Goal: Information Seeking & Learning: Learn about a topic

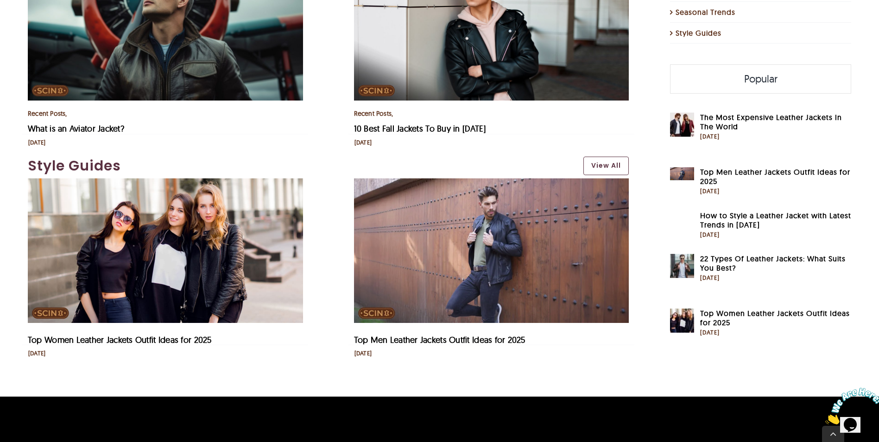
scroll to position [2271, 0]
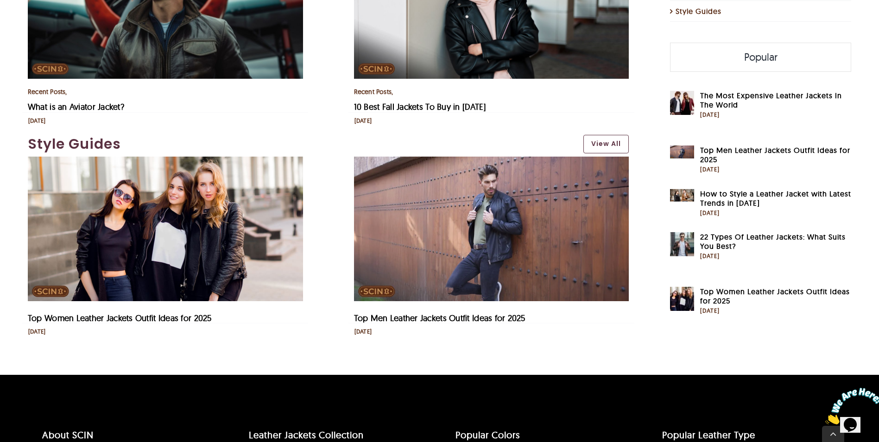
click at [505, 237] on img "Top Men Leather Jackets Outfit Ideas for 2025" at bounding box center [491, 229] width 275 height 145
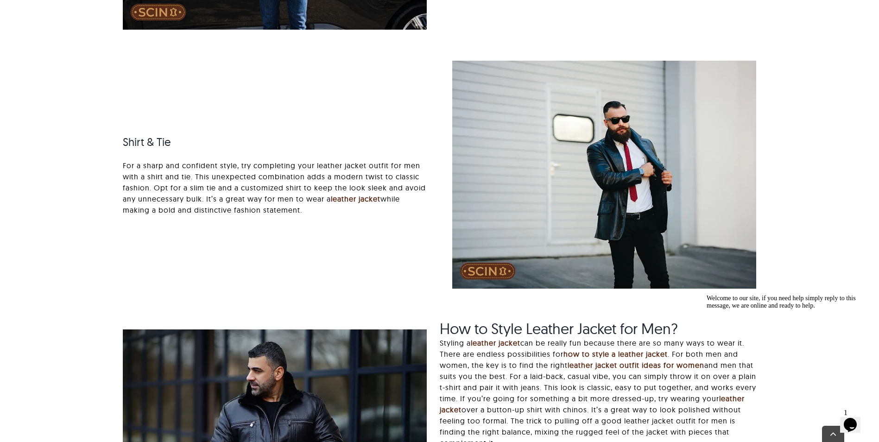
scroll to position [1159, 0]
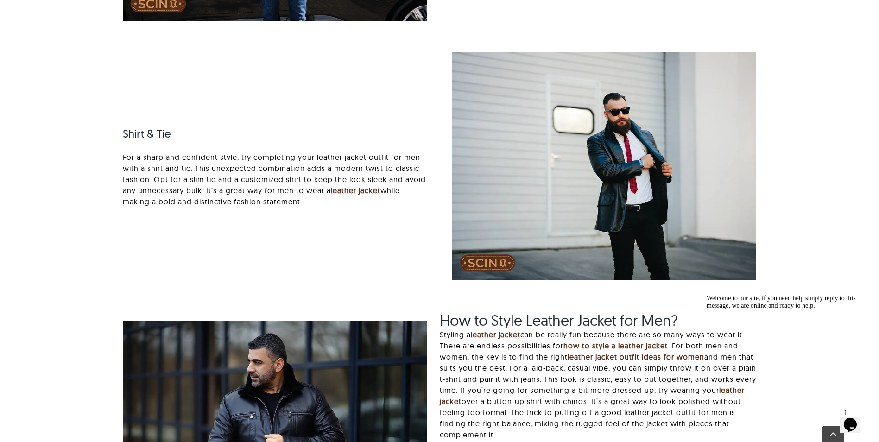
click at [620, 169] on img at bounding box center [604, 166] width 304 height 228
click at [489, 261] on img at bounding box center [604, 166] width 304 height 228
click at [494, 262] on img at bounding box center [604, 166] width 304 height 228
click at [645, 137] on img at bounding box center [604, 166] width 304 height 228
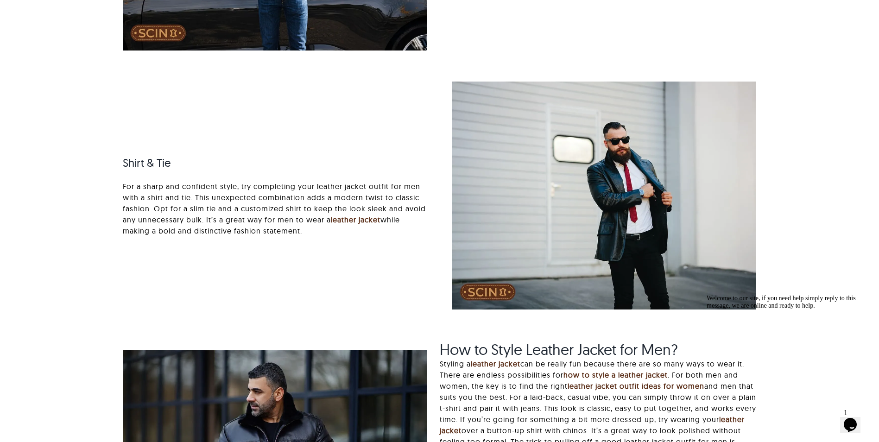
scroll to position [1112, 0]
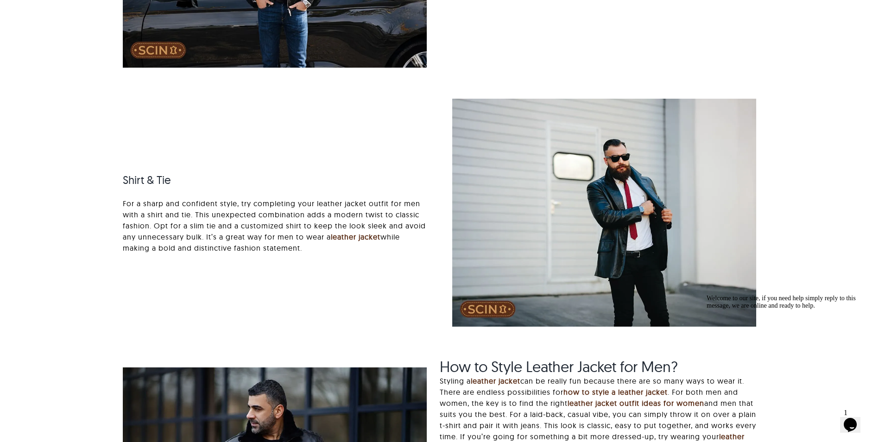
click at [639, 179] on img at bounding box center [604, 213] width 304 height 228
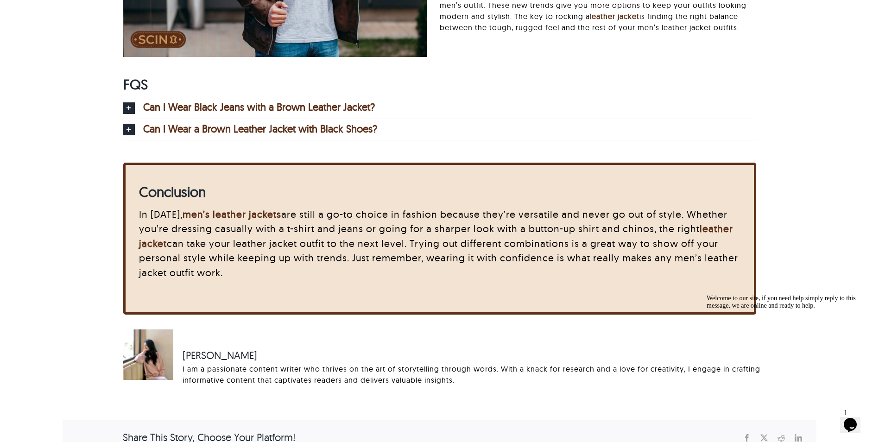
scroll to position [2178, 0]
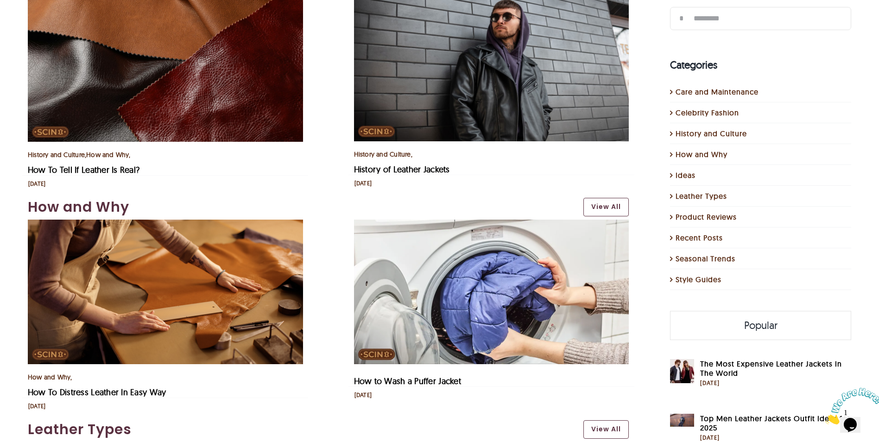
scroll to position [1298, 0]
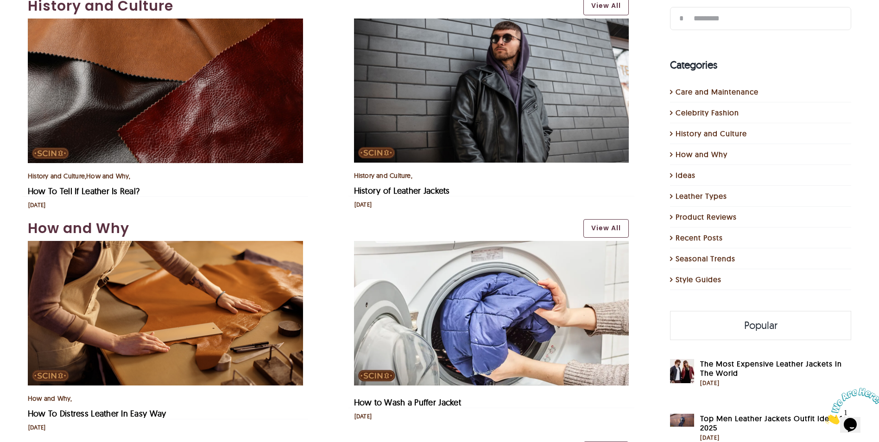
click at [515, 107] on img "History of Leather Jackets" at bounding box center [491, 91] width 275 height 144
click at [513, 106] on img "History of Leather Jackets" at bounding box center [491, 91] width 275 height 144
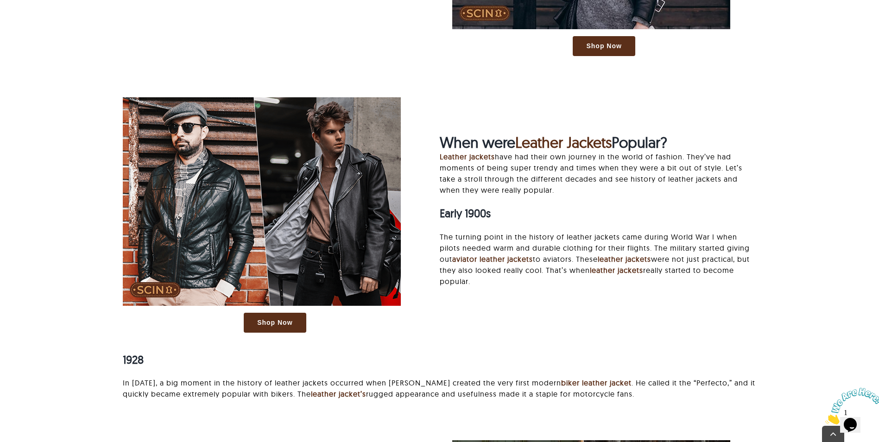
scroll to position [880, 0]
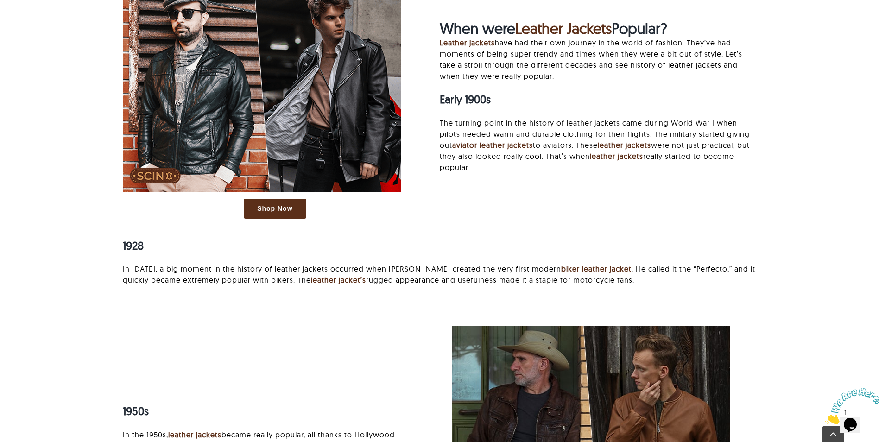
click at [292, 213] on span "Shop Now" at bounding box center [274, 209] width 35 height 8
